Goal: Task Accomplishment & Management: Complete application form

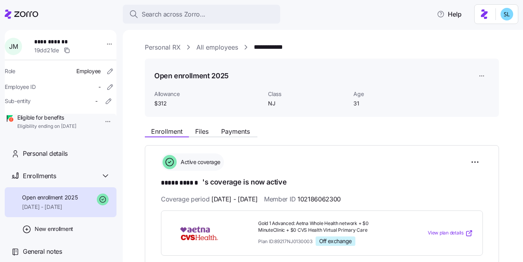
scroll to position [39, 0]
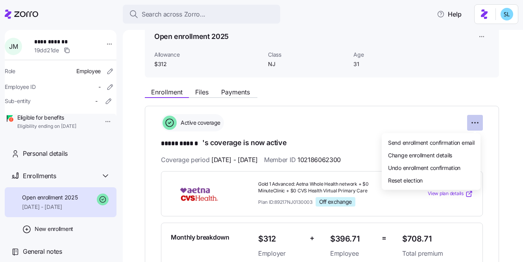
click at [474, 125] on html "**********" at bounding box center [261, 129] width 523 height 258
click at [451, 153] on span "Change enrollment details" at bounding box center [420, 155] width 64 height 8
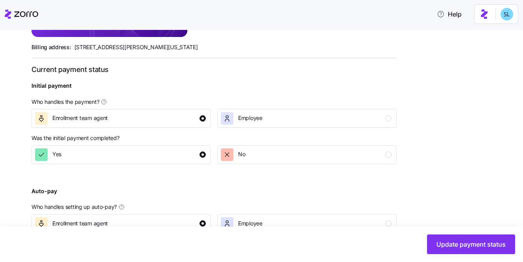
scroll to position [322, 0]
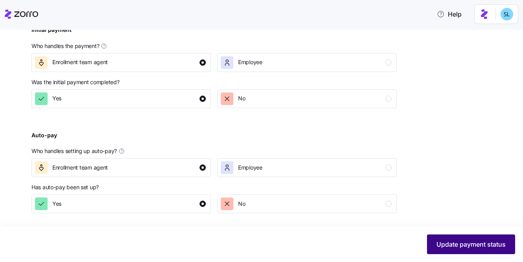
click at [439, 244] on span "Update payment status" at bounding box center [471, 244] width 69 height 9
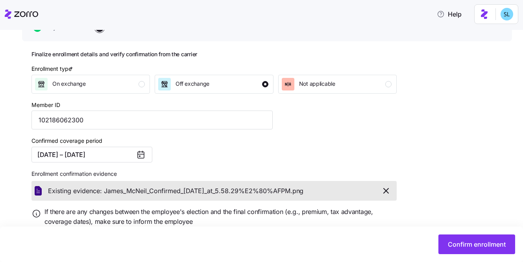
scroll to position [98, 0]
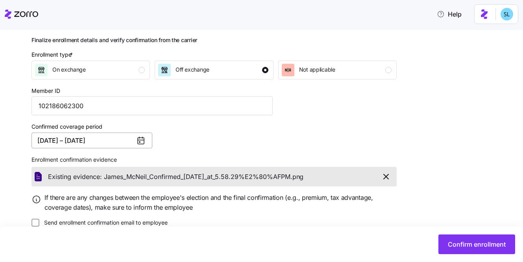
click at [125, 141] on button "08/01/2025 – 12/31/2025" at bounding box center [92, 141] width 121 height 16
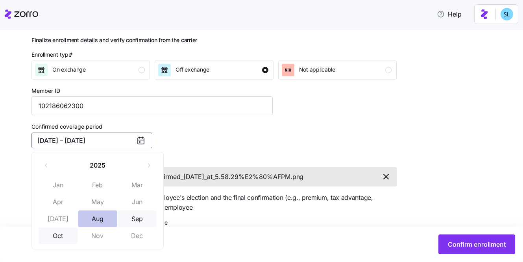
click at [101, 216] on button "Aug" at bounding box center [97, 219] width 39 height 17
click at [63, 234] on button "Oct" at bounding box center [58, 236] width 39 height 17
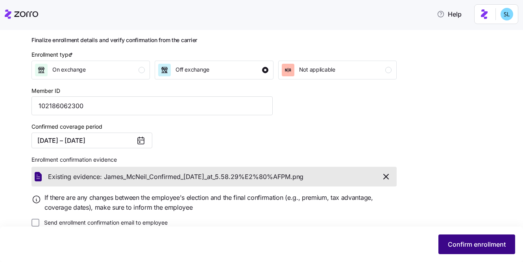
click at [456, 239] on button "Confirm enrollment" at bounding box center [477, 245] width 77 height 20
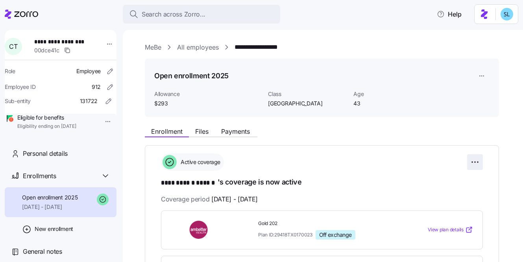
click at [476, 159] on html "**********" at bounding box center [261, 129] width 523 height 258
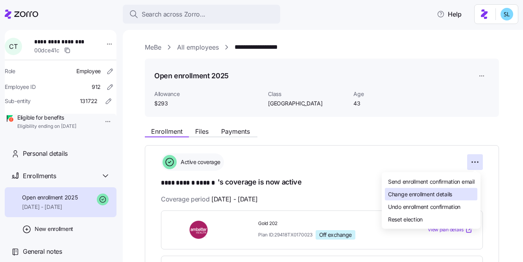
click at [441, 193] on span "Change enrollment details" at bounding box center [420, 194] width 64 height 8
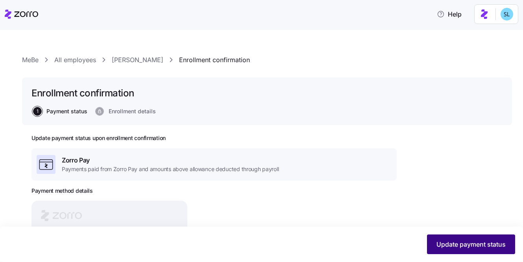
click at [436, 237] on button "Update payment status" at bounding box center [471, 245] width 88 height 20
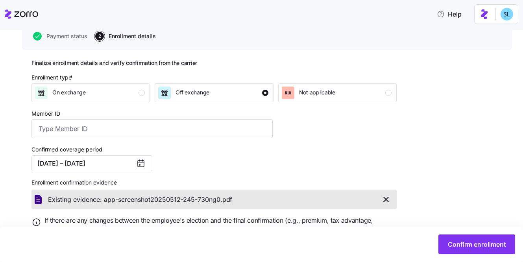
scroll to position [87, 0]
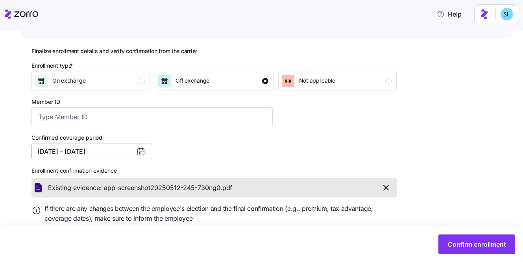
click at [73, 152] on button "06/01/2025 – 12/31/2025" at bounding box center [92, 152] width 121 height 16
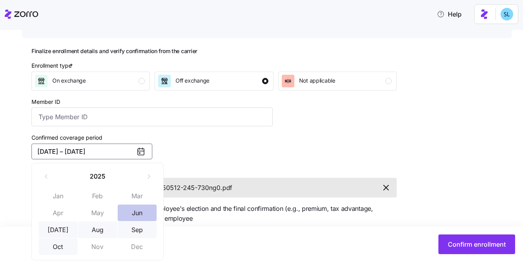
click at [148, 211] on button "Jun" at bounding box center [137, 213] width 39 height 17
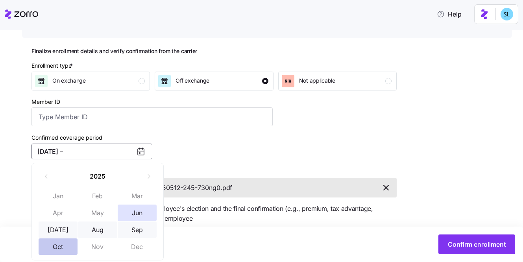
click at [50, 252] on button "Oct" at bounding box center [58, 247] width 39 height 17
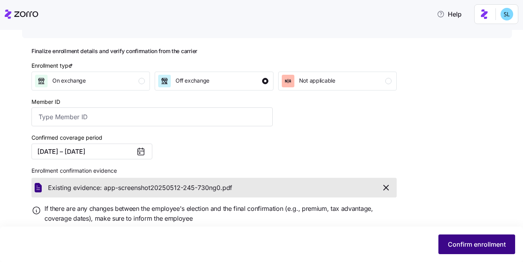
click at [501, 245] on span "Confirm enrollment" at bounding box center [477, 244] width 58 height 9
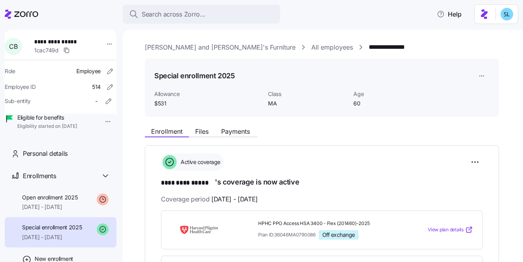
scroll to position [38, 0]
